Goal: Task Accomplishment & Management: Complete application form

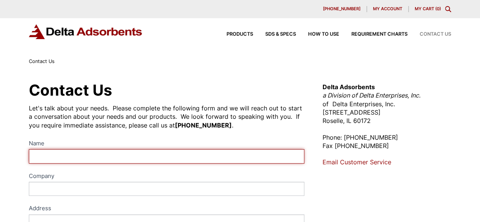
click at [172, 158] on input "Name" at bounding box center [167, 156] width 276 height 14
type input "[PERSON_NAME]"
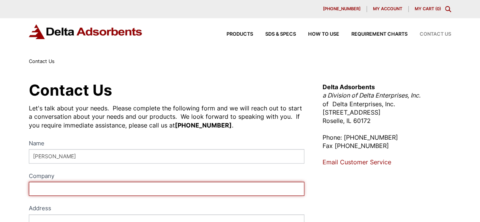
type input "PLOYGON SYSTEMS"
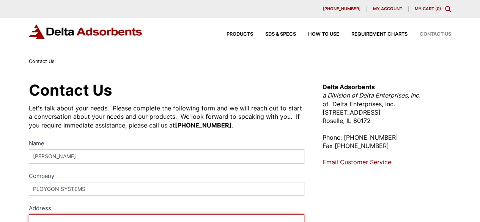
type input "[STREET_ADDRESS]"
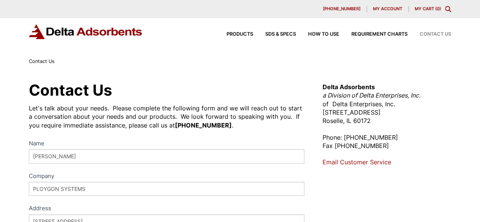
type input "TUCKAHOE"
type input "NY"
type input "10707"
select select "[GEOGRAPHIC_DATA]"
type input "4092310023"
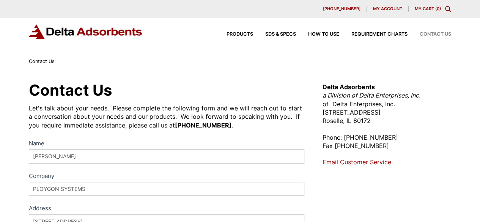
type input "[EMAIL_ADDRESS][DOMAIN_NAME]"
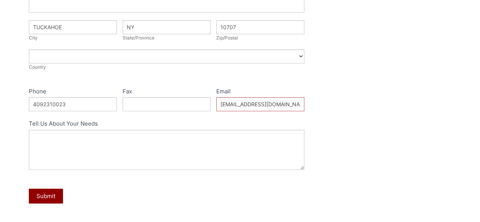
scroll to position [241, 0]
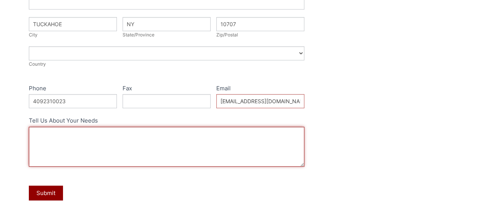
paste textarea "Hello , I am reaching out to inquire about potentially working with your compan…"
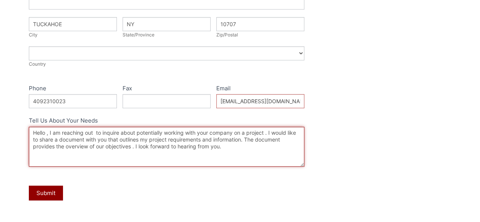
type textarea "Hello , I am reaching out to inquire about potentially working with your compan…"
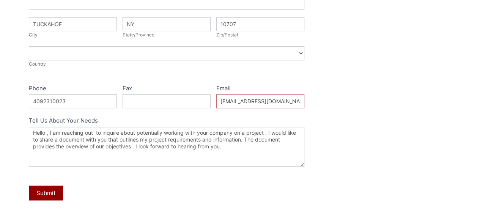
click at [45, 194] on button "Submit" at bounding box center [46, 193] width 34 height 15
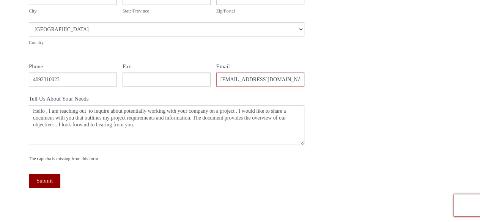
scroll to position [311, 0]
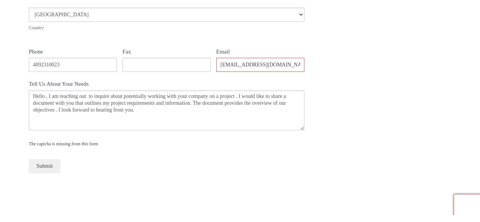
click at [47, 162] on button "Submit" at bounding box center [45, 166] width 32 height 14
